Goal: Download file/media

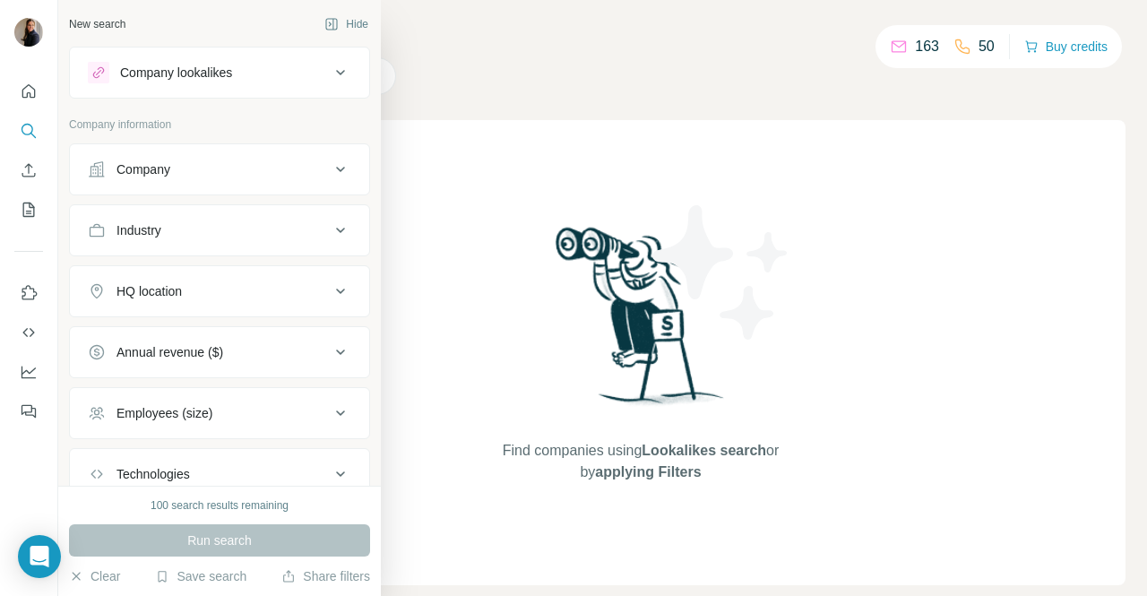
click at [330, 75] on icon at bounding box center [341, 73] width 22 height 22
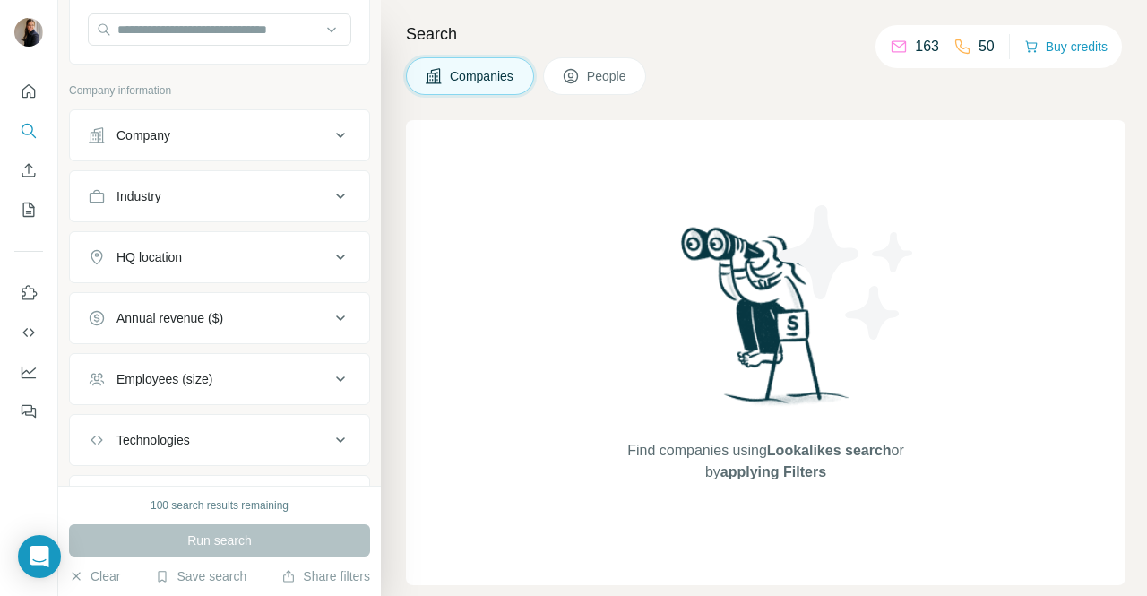
scroll to position [260, 0]
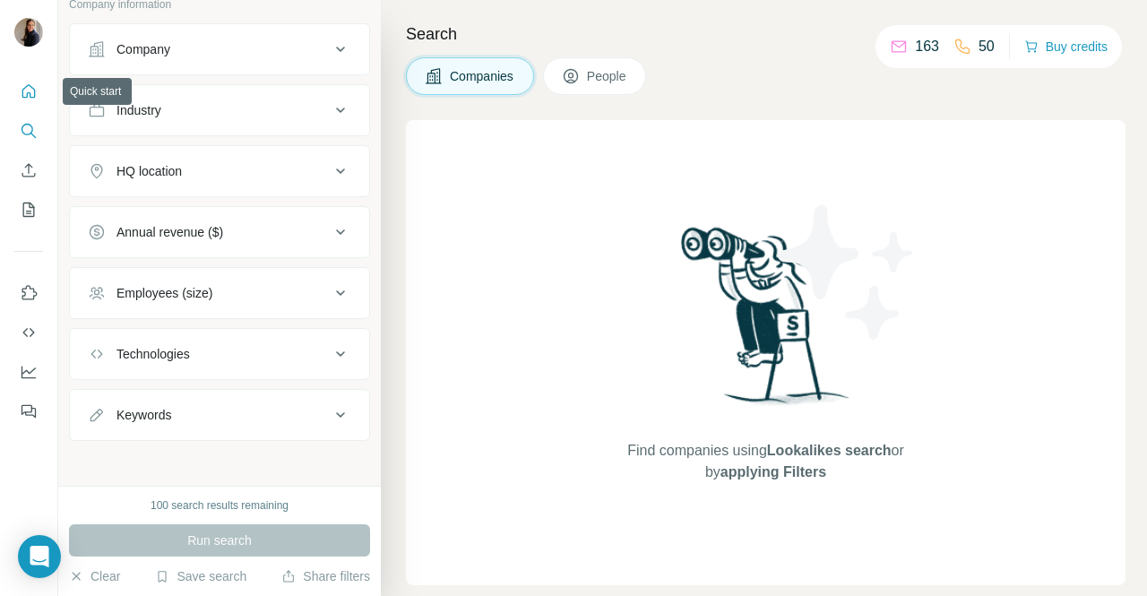
click at [27, 90] on icon "Quick start" at bounding box center [29, 91] width 18 height 18
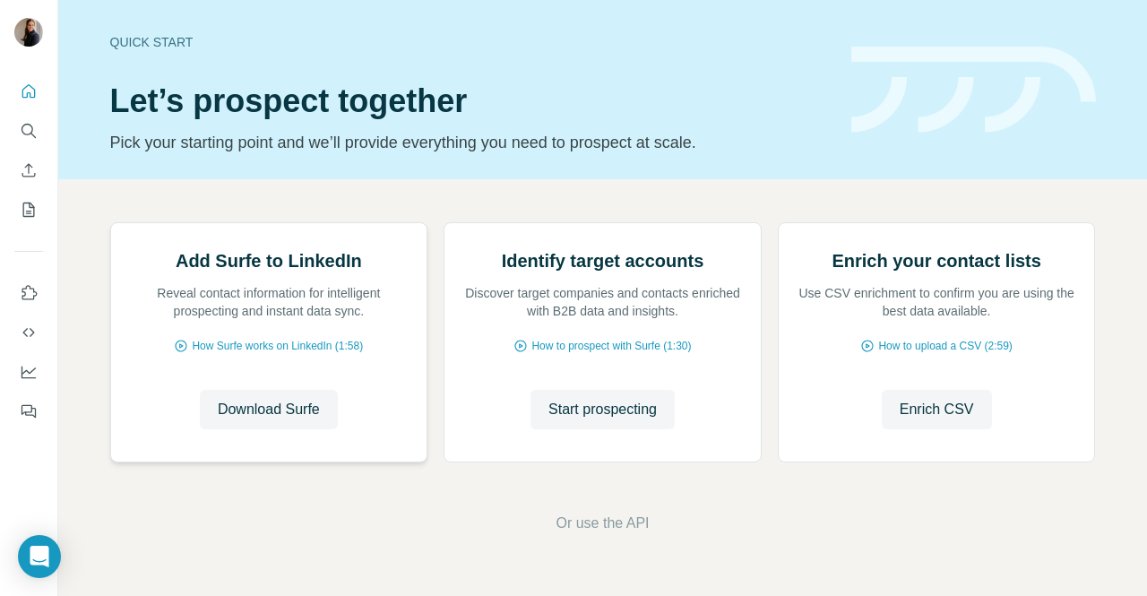
scroll to position [146, 0]
click at [275, 420] on span "Download Surfe" at bounding box center [269, 410] width 102 height 22
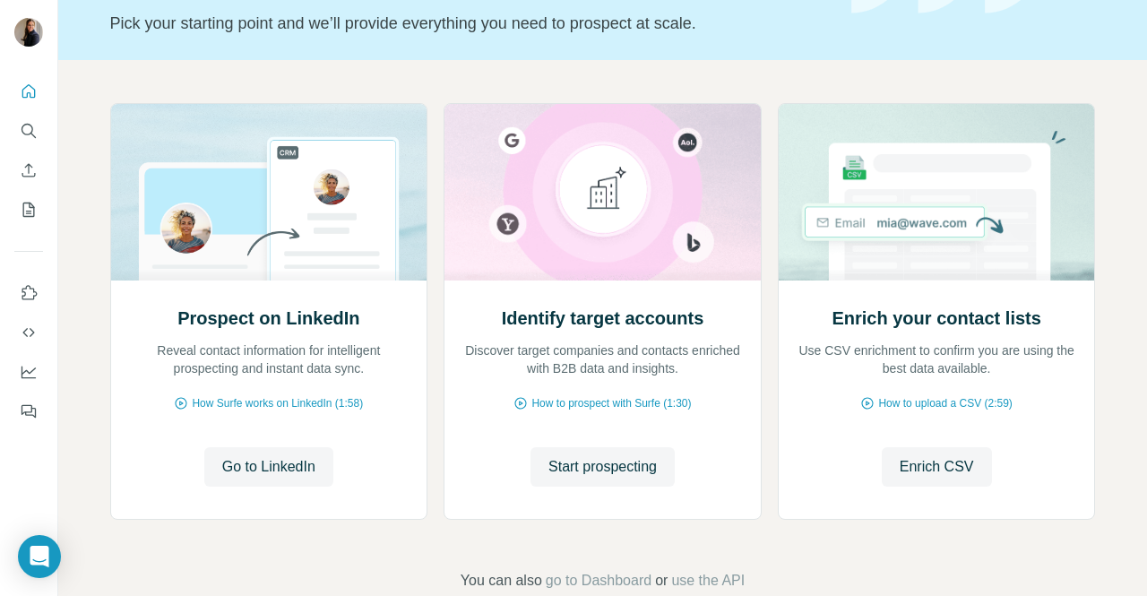
scroll to position [120, 0]
click at [283, 468] on span "Go to LinkedIn" at bounding box center [268, 466] width 93 height 22
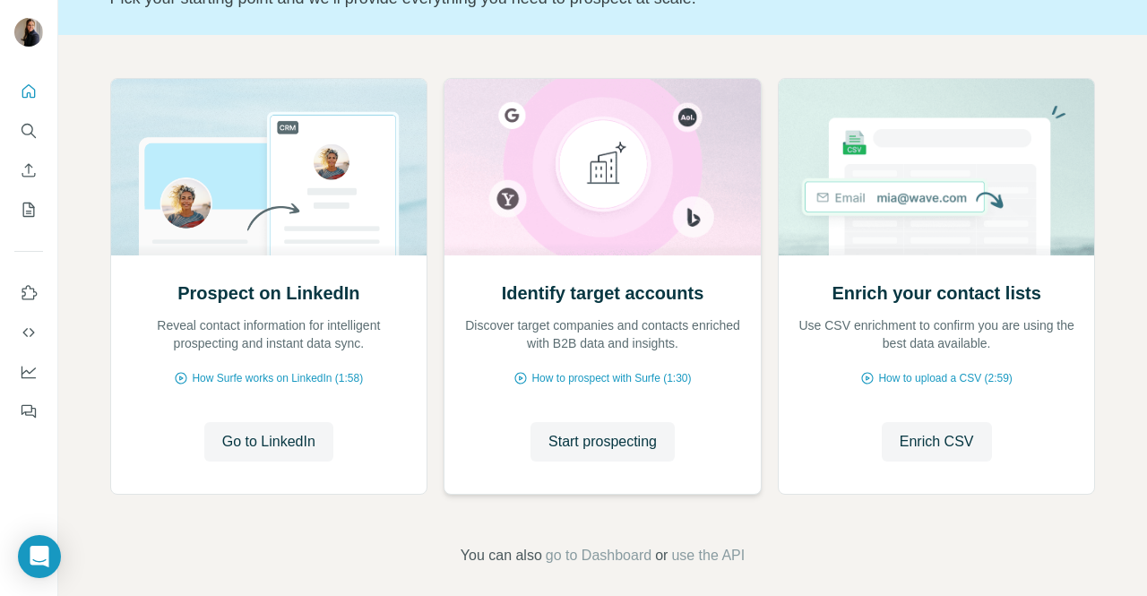
scroll to position [145, 0]
click at [322, 377] on span "How Surfe works on LinkedIn (1:58)" at bounding box center [277, 377] width 171 height 16
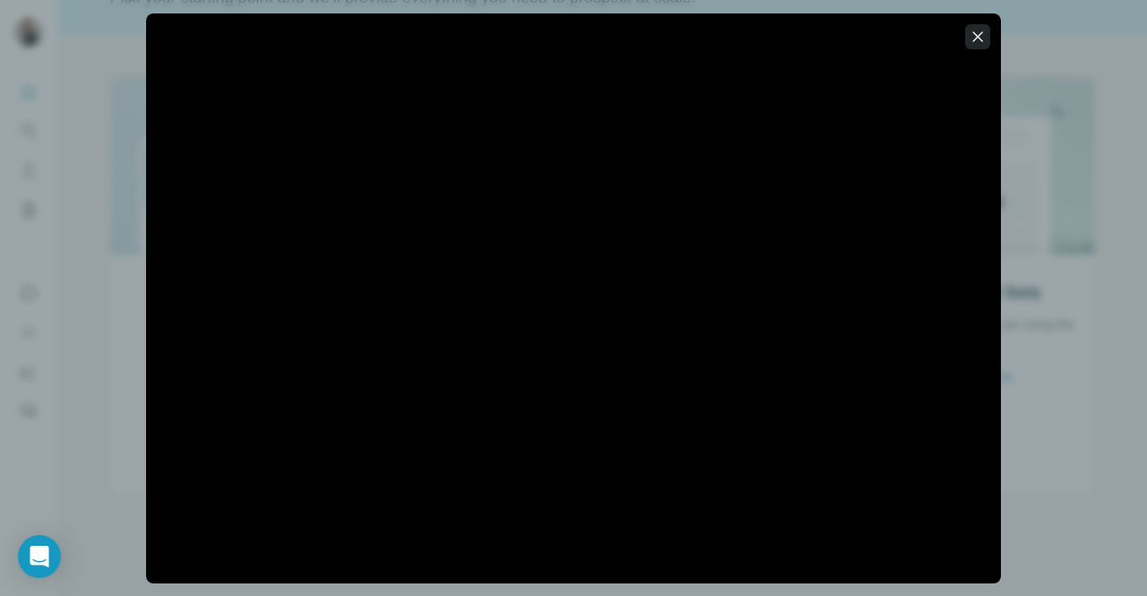
click at [971, 37] on icon "button" at bounding box center [977, 37] width 18 height 18
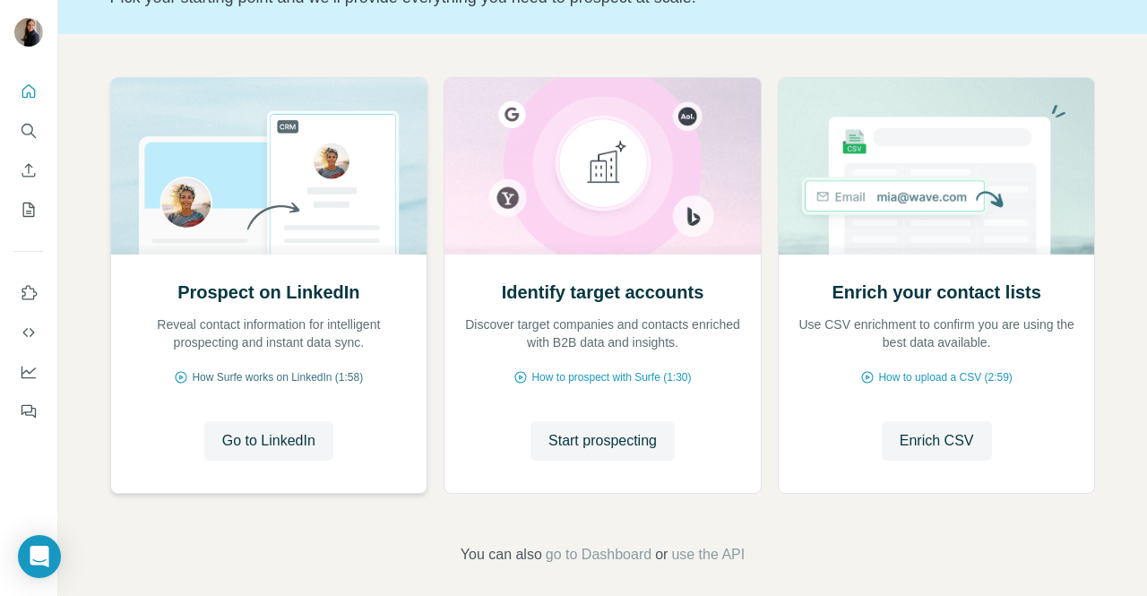
click at [271, 377] on span "How Surfe works on LinkedIn (1:58)" at bounding box center [277, 377] width 171 height 16
